Goal: Task Accomplishment & Management: Manage account settings

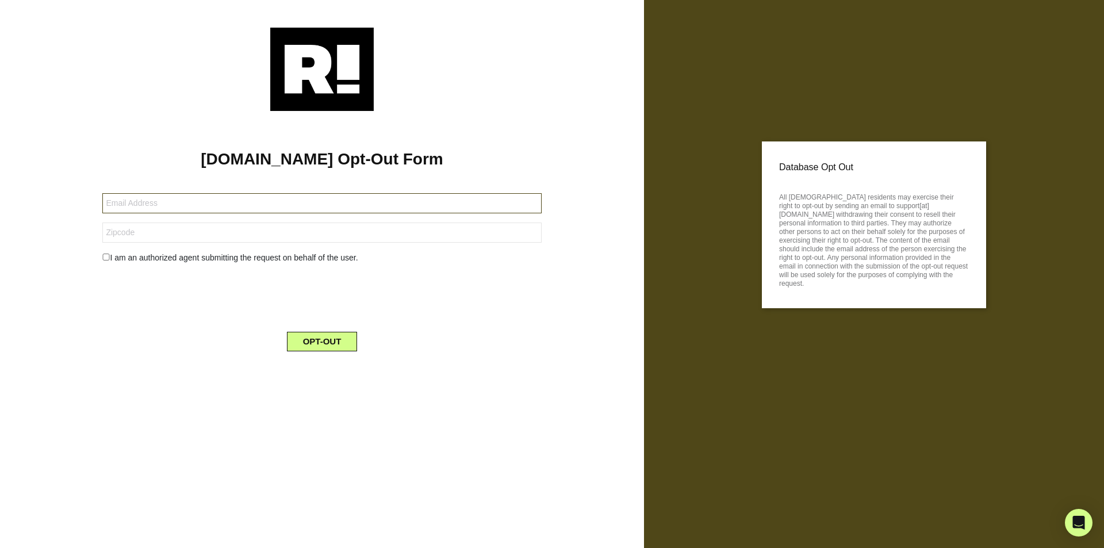
click at [144, 208] on input "text" at bounding box center [321, 203] width 439 height 20
paste input "[EMAIL_ADDRESS][DOMAIN_NAME]"
type input "64076-209475-109684@buzzedmail.com"
click at [185, 237] on input "text" at bounding box center [321, 233] width 439 height 20
paste input "11207"
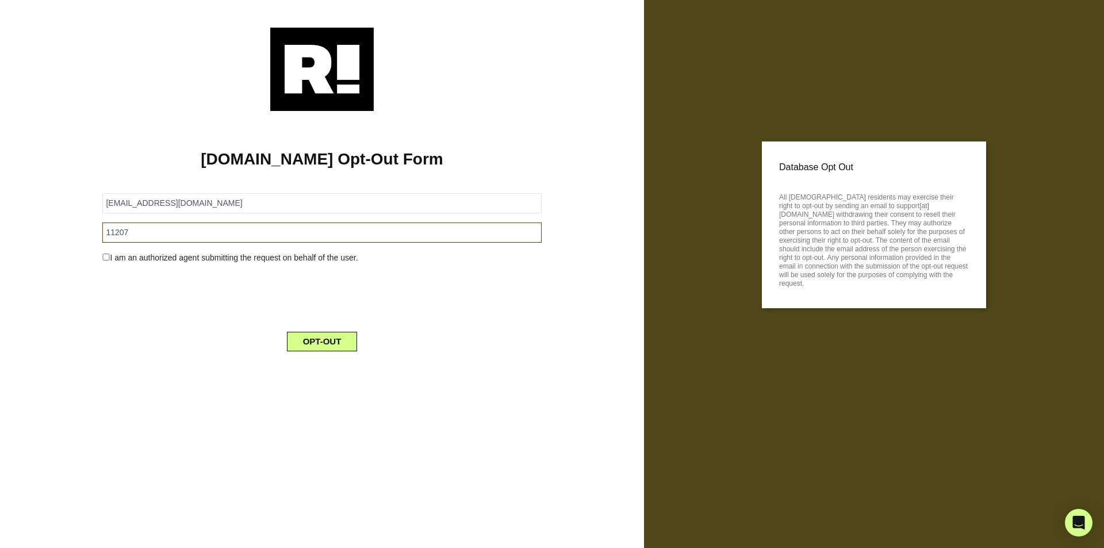
type input "11207"
drag, startPoint x: 120, startPoint y: 313, endPoint x: 154, endPoint y: 299, distance: 36.6
click at [120, 313] on div at bounding box center [322, 295] width 456 height 45
click at [339, 339] on button "OPT-OUT" at bounding box center [322, 342] width 71 height 20
